Goal: Find specific page/section: Find specific page/section

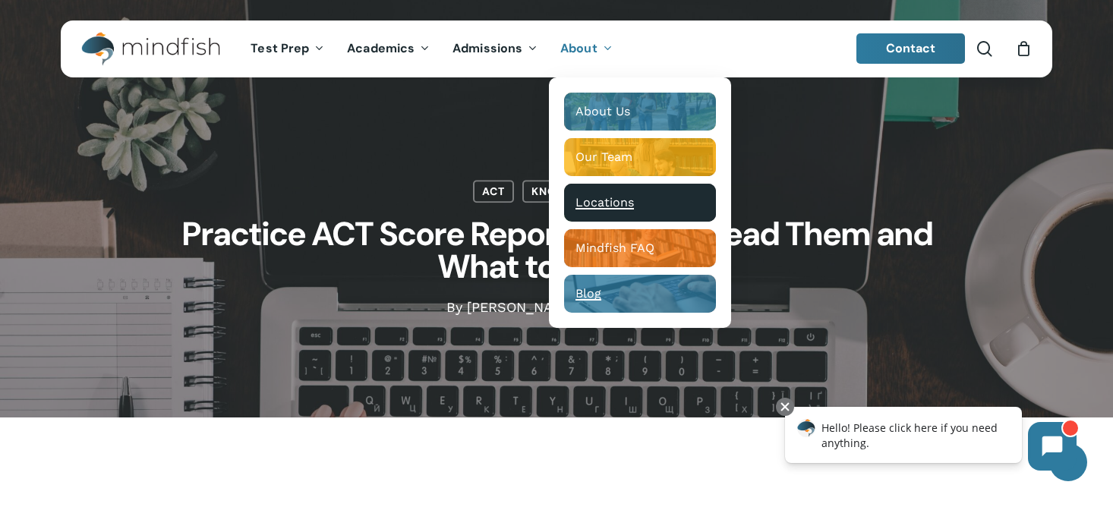
click at [596, 205] on span "Locations" at bounding box center [604, 202] width 58 height 14
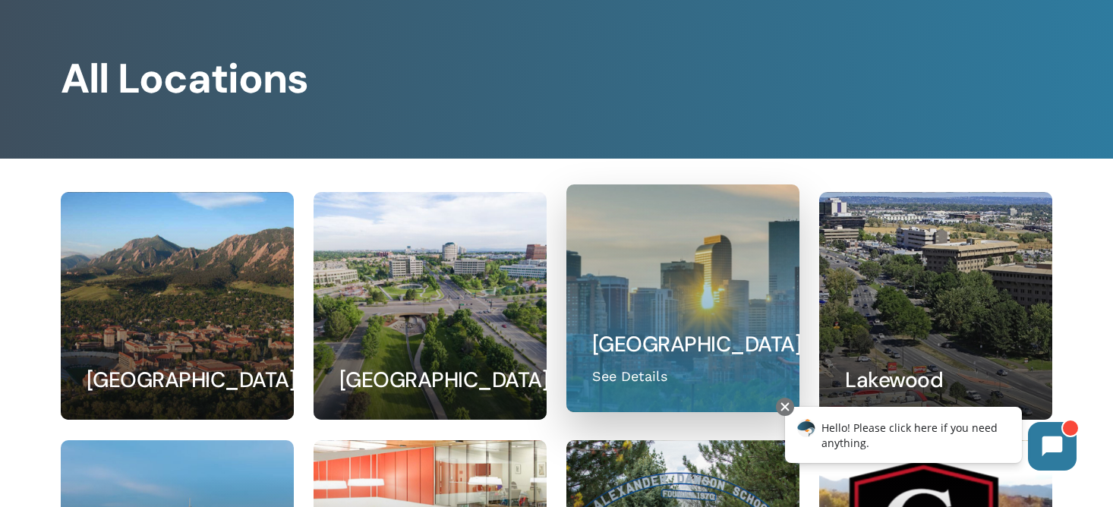
scroll to position [87, 0]
